Goal: Task Accomplishment & Management: Use online tool/utility

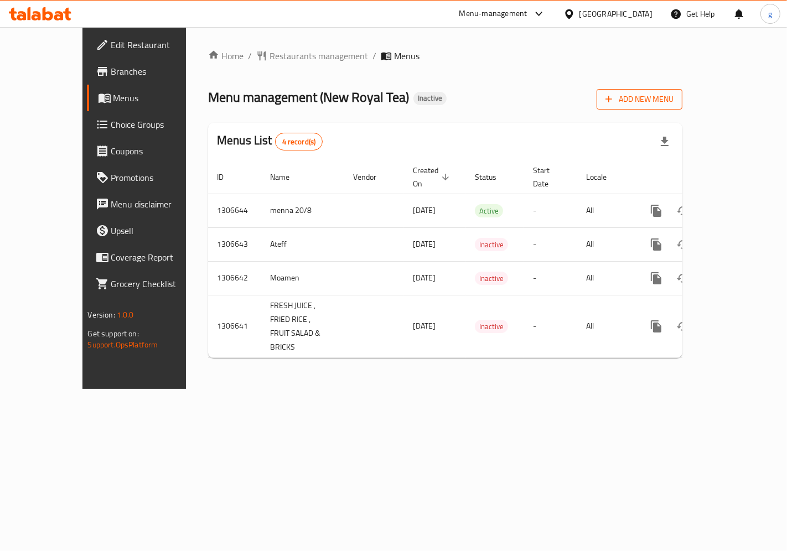
click at [674, 100] on span "Add New Menu" at bounding box center [640, 99] width 68 height 14
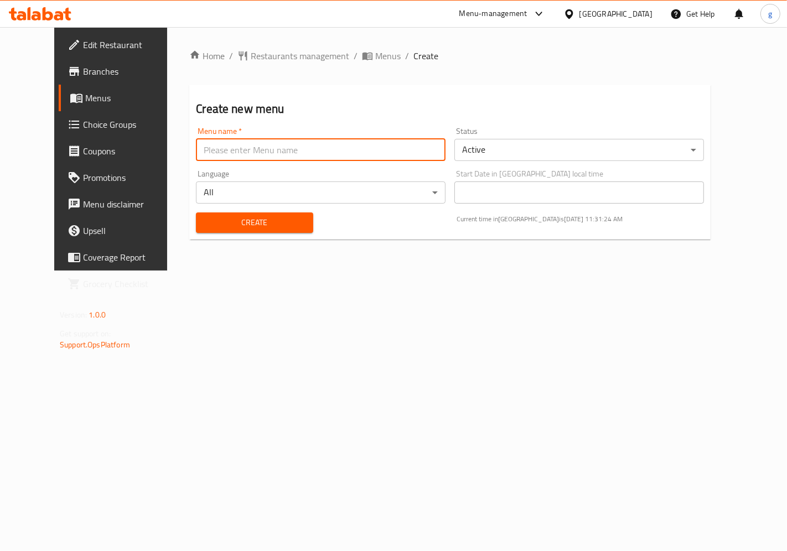
click at [199, 148] on input "text" at bounding box center [321, 150] width 250 height 22
type input "["
click at [386, 223] on div "Create Current time in Qatar is 20 Aug 2025 11:31:31 AM" at bounding box center [450, 223] width 522 height 34
click at [227, 153] on input "gasser" at bounding box center [321, 150] width 250 height 22
type input "gasser"
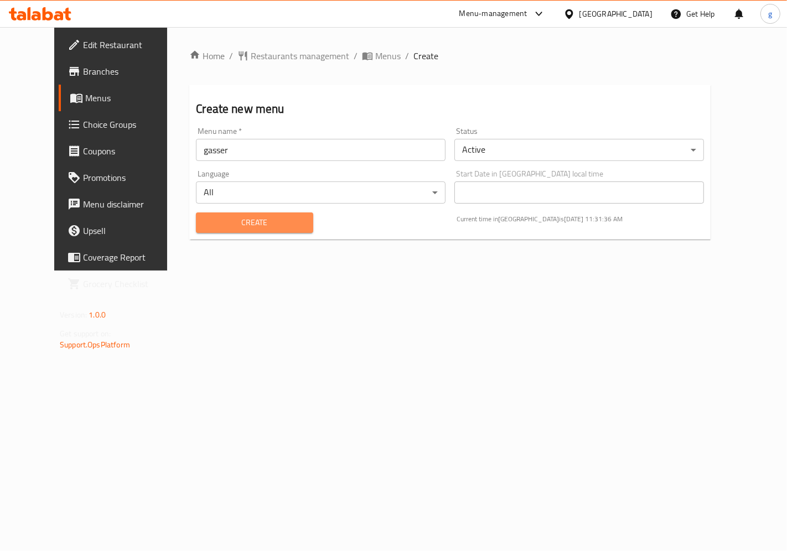
click at [278, 216] on span "Create" at bounding box center [254, 223] width 99 height 14
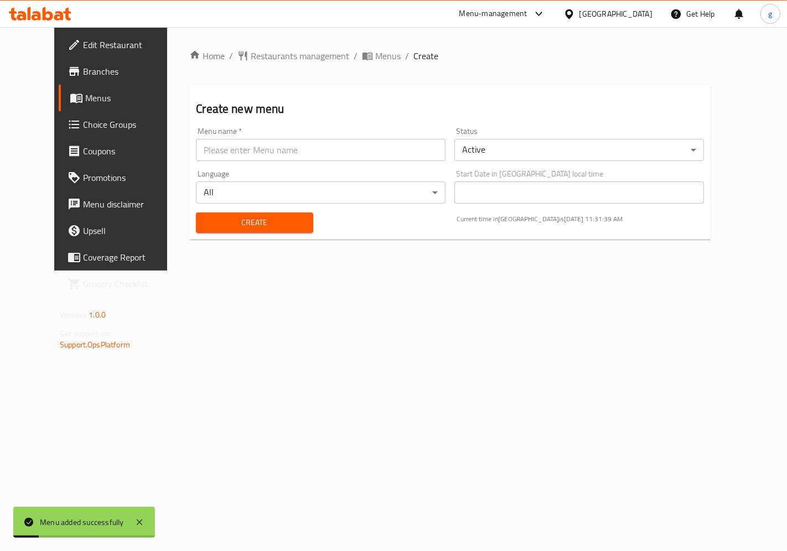
click at [85, 102] on span "Menus" at bounding box center [130, 97] width 91 height 13
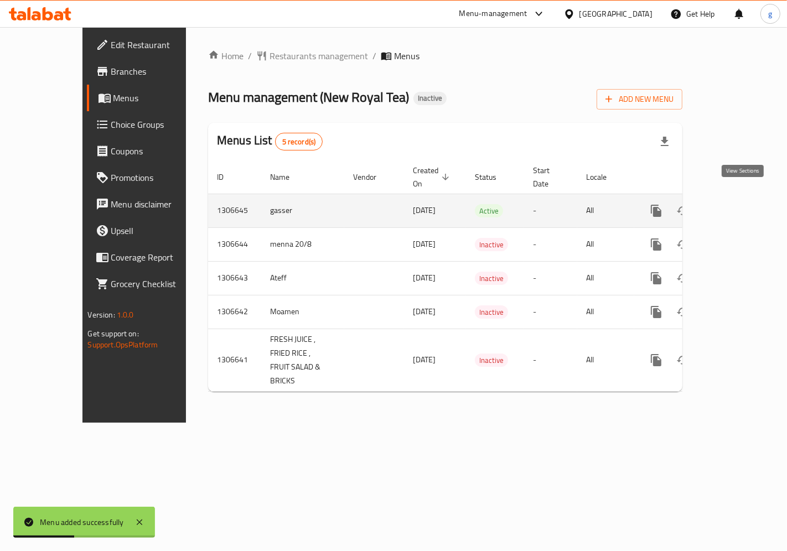
click at [741, 206] on icon "enhanced table" at bounding box center [736, 211] width 10 height 10
